Goal: Task Accomplishment & Management: Manage account settings

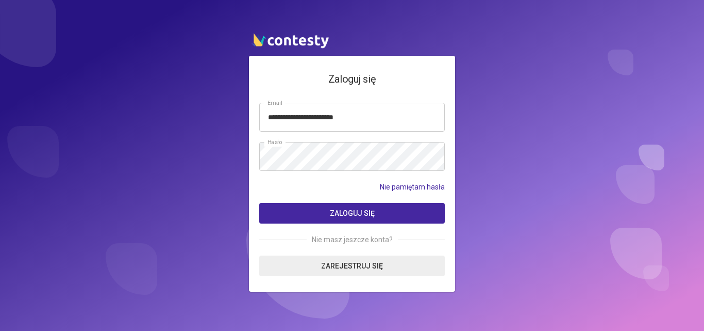
type input "**********"
click at [355, 206] on button "Zaloguj się" at bounding box center [352, 213] width 186 height 21
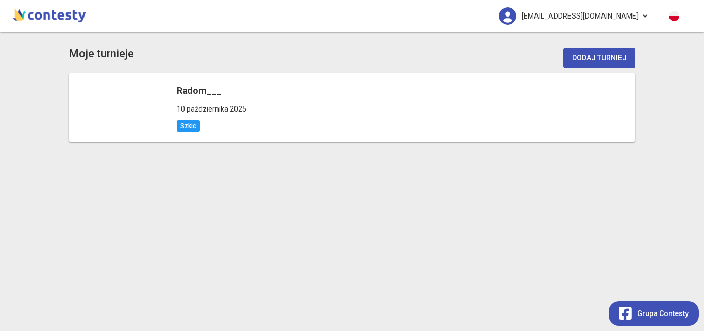
click at [648, 14] on link "[EMAIL_ADDRESS][DOMAIN_NAME]" at bounding box center [574, 16] width 171 height 32
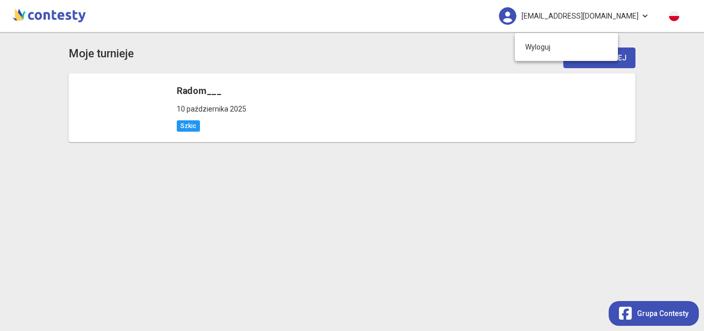
click at [674, 58] on div "Moje turnieje Dodaj turniej Radom___ [DATE] [GEOGRAPHIC_DATA]" at bounding box center [352, 181] width 704 height 299
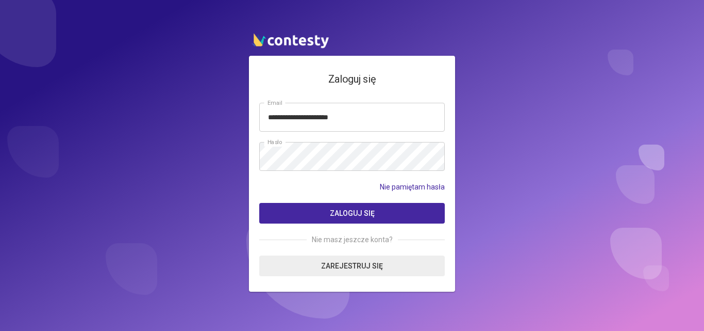
type input "**********"
click at [361, 214] on span "Zaloguj się" at bounding box center [352, 213] width 45 height 8
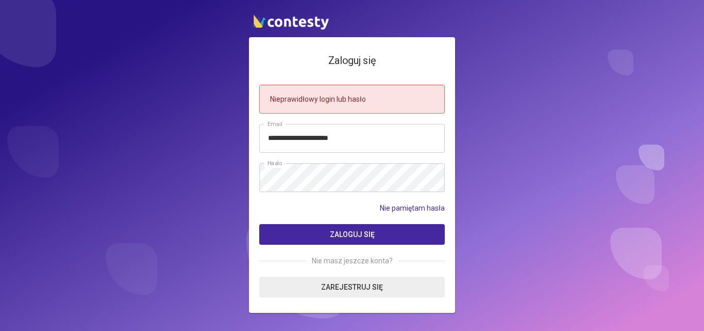
click at [343, 236] on span "Zaloguj się" at bounding box center [352, 234] width 45 height 8
click at [350, 232] on span "Zaloguj się" at bounding box center [352, 234] width 45 height 8
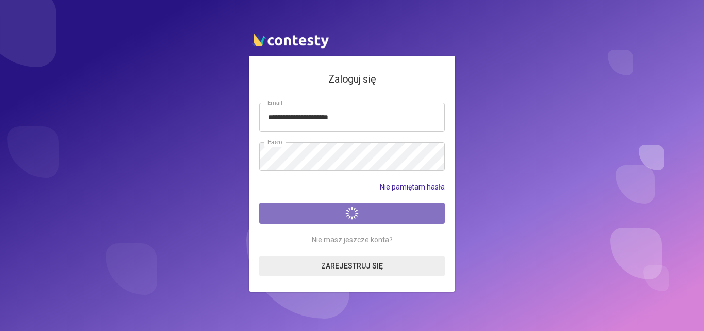
click at [498, 217] on span "Zaloguj się" at bounding box center [520, 213] width 45 height 8
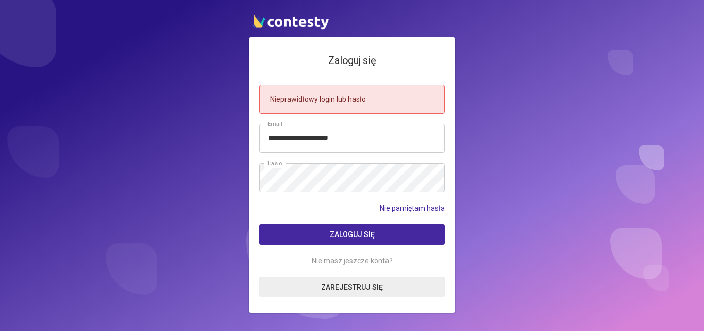
click at [350, 232] on span "Zaloguj się" at bounding box center [352, 234] width 45 height 8
click at [401, 204] on link "Nie pamiętam hasła" at bounding box center [412, 207] width 65 height 11
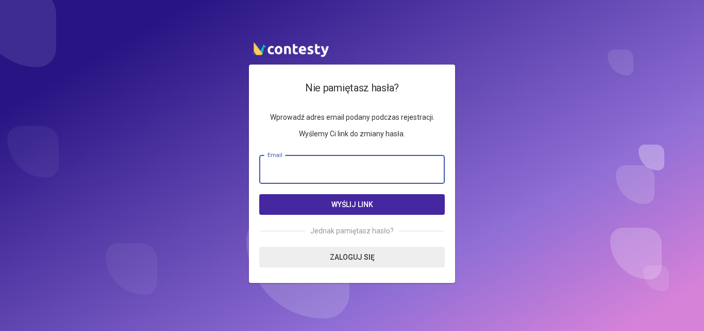
click at [276, 170] on input "email" at bounding box center [352, 169] width 186 height 29
type input "*"
type input "**********"
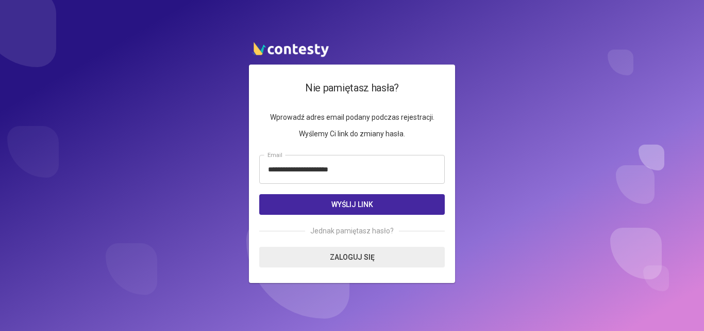
click at [327, 207] on button "Wyślij link" at bounding box center [352, 204] width 186 height 21
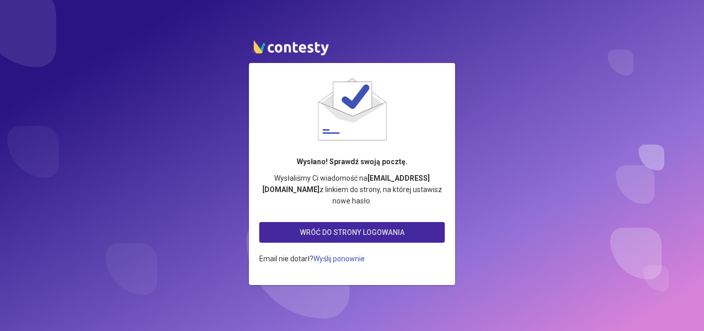
click at [345, 225] on link "Wróć do strony logowania" at bounding box center [352, 232] width 186 height 21
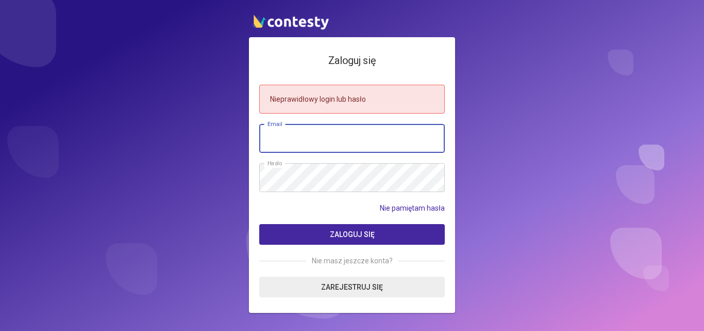
click at [293, 146] on input "email" at bounding box center [352, 138] width 186 height 29
type input "**********"
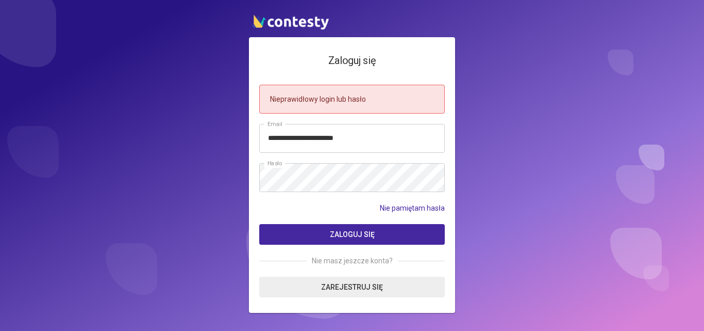
click at [341, 234] on span "Zaloguj się" at bounding box center [352, 234] width 45 height 8
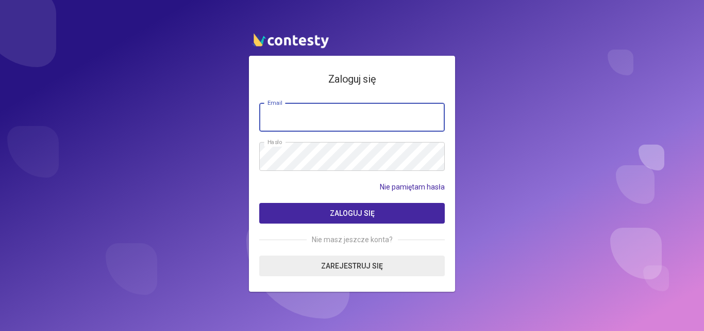
click at [354, 111] on input "email" at bounding box center [352, 117] width 186 height 29
type input "**********"
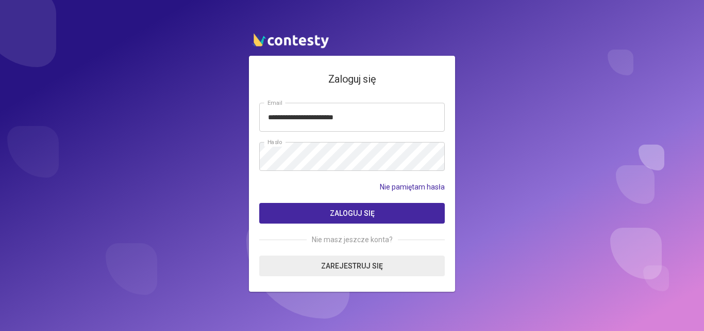
click at [384, 209] on button "Zaloguj się" at bounding box center [352, 213] width 186 height 21
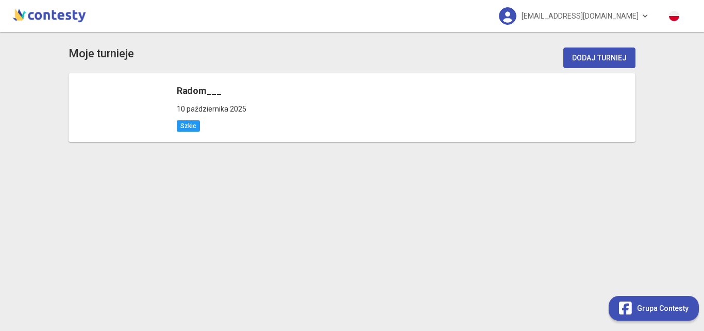
click at [670, 315] on div "Grupa Contesty" at bounding box center [654, 308] width 70 height 20
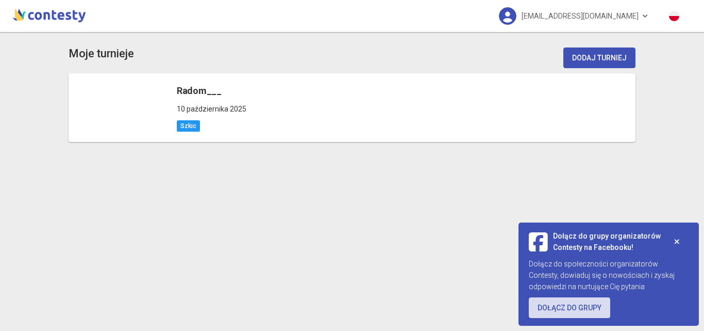
click at [678, 238] on icon at bounding box center [677, 241] width 6 height 7
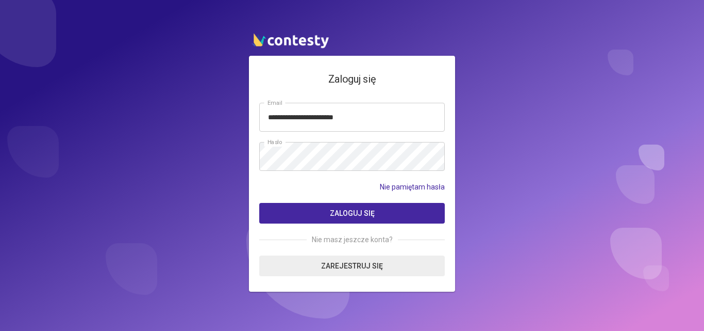
type input "**********"
click at [355, 216] on span "Zaloguj się" at bounding box center [352, 213] width 45 height 8
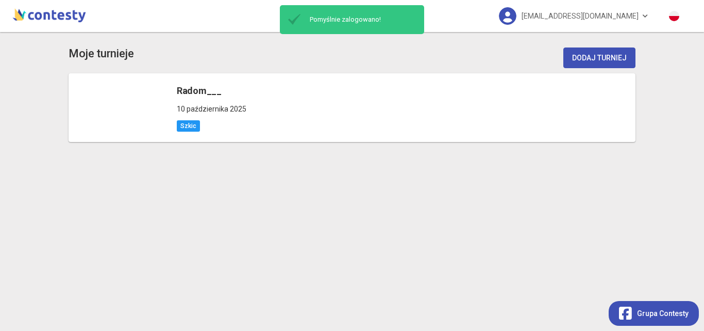
click at [58, 20] on img at bounding box center [49, 14] width 78 height 21
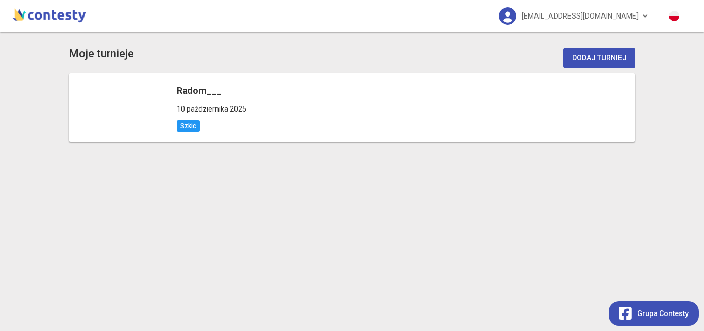
click at [58, 20] on img at bounding box center [49, 14] width 78 height 21
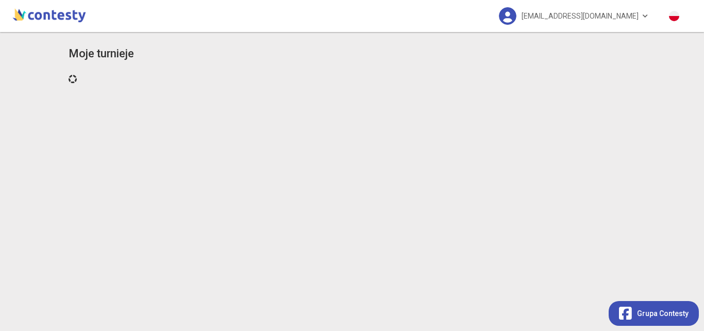
click at [58, 20] on img at bounding box center [49, 14] width 78 height 21
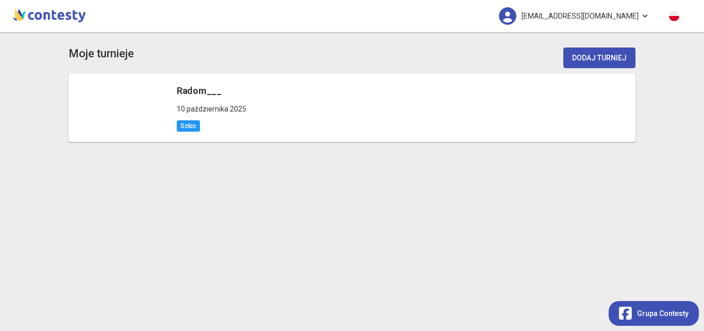
click at [620, 19] on span "[EMAIL_ADDRESS][DOMAIN_NAME]" at bounding box center [580, 16] width 117 height 22
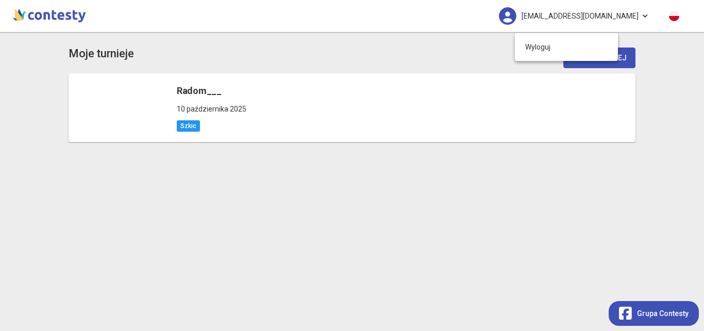
click at [352, 72] on div "Moje turnieje Dodaj turniej" at bounding box center [352, 57] width 567 height 31
